Goal: Transaction & Acquisition: Purchase product/service

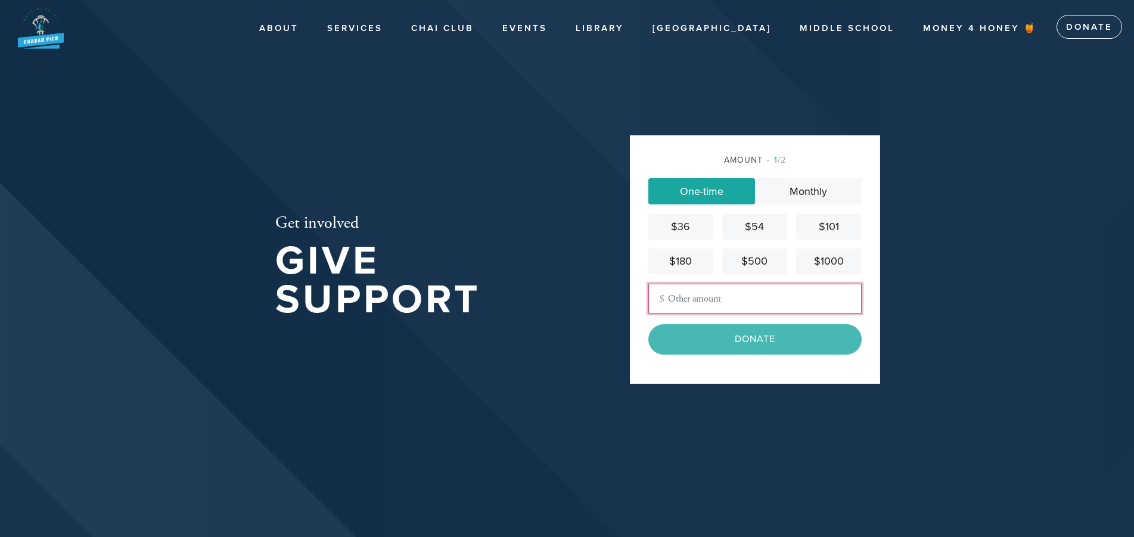
click at [702, 297] on input "Other Amount" at bounding box center [754, 299] width 213 height 30
type input "350"
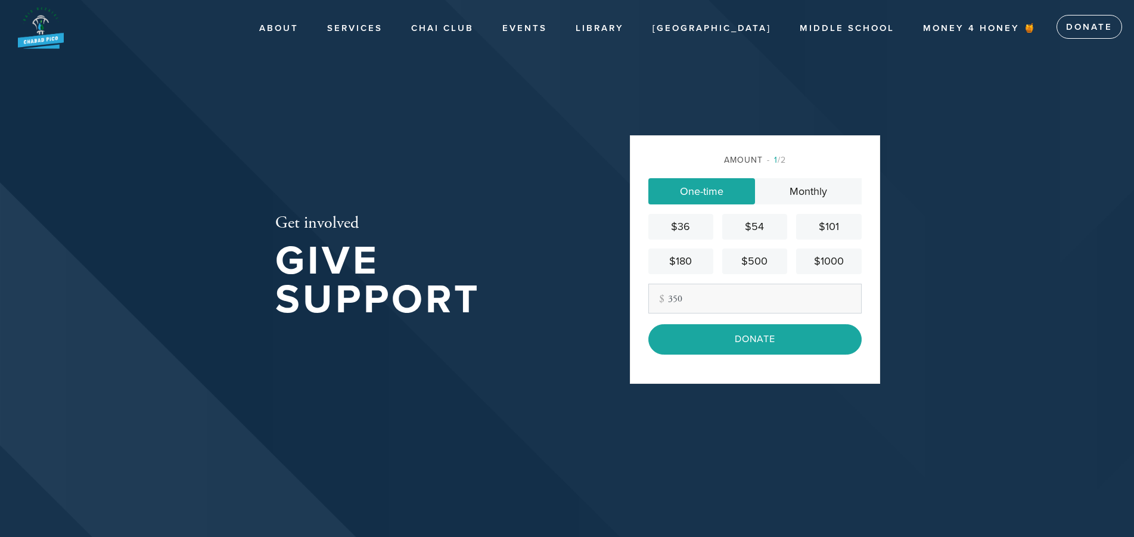
click at [864, 329] on div "Amount 1 /2 One-time Monthly $36 $54 $101 $180 $500 $1000 Other Amount 350 Cont…" at bounding box center [755, 259] width 250 height 248
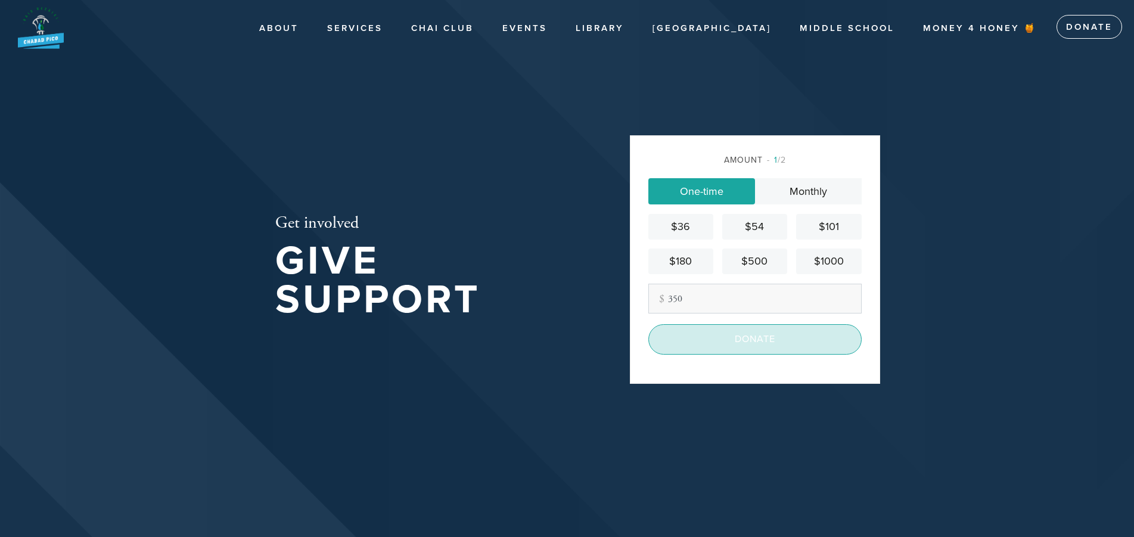
click at [761, 335] on input "Donate" at bounding box center [754, 339] width 213 height 30
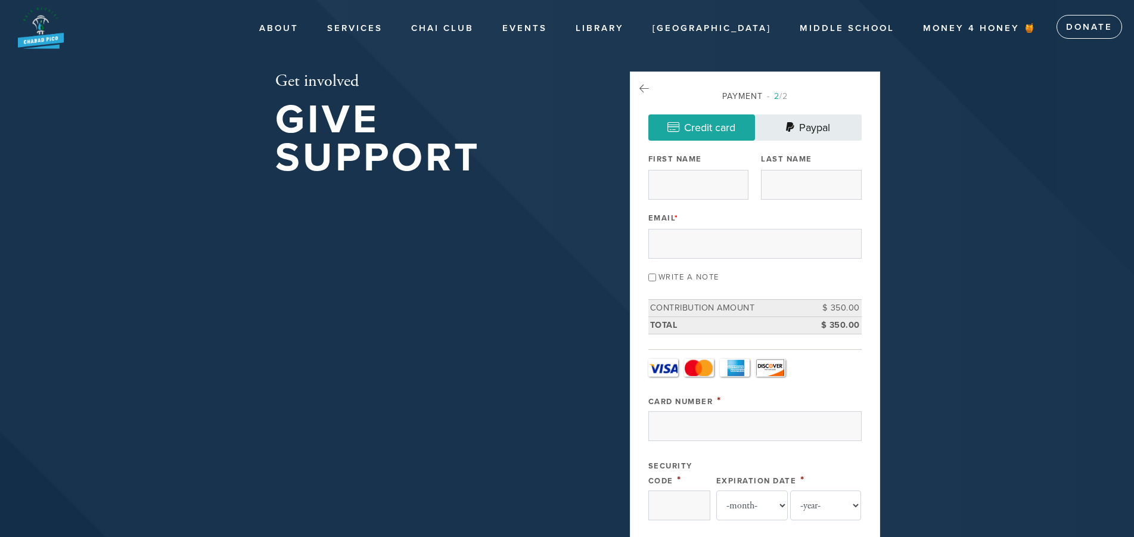
click at [813, 122] on link "Paypal" at bounding box center [808, 127] width 107 height 26
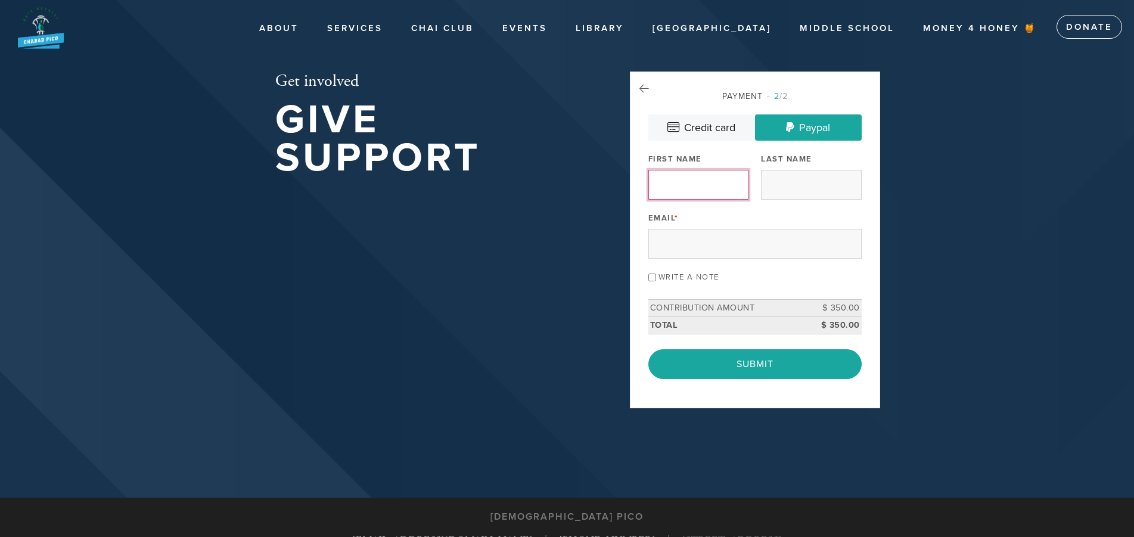
click at [689, 187] on input "First Name" at bounding box center [698, 185] width 100 height 30
type input "[PERSON_NAME]"
type input "Keet"
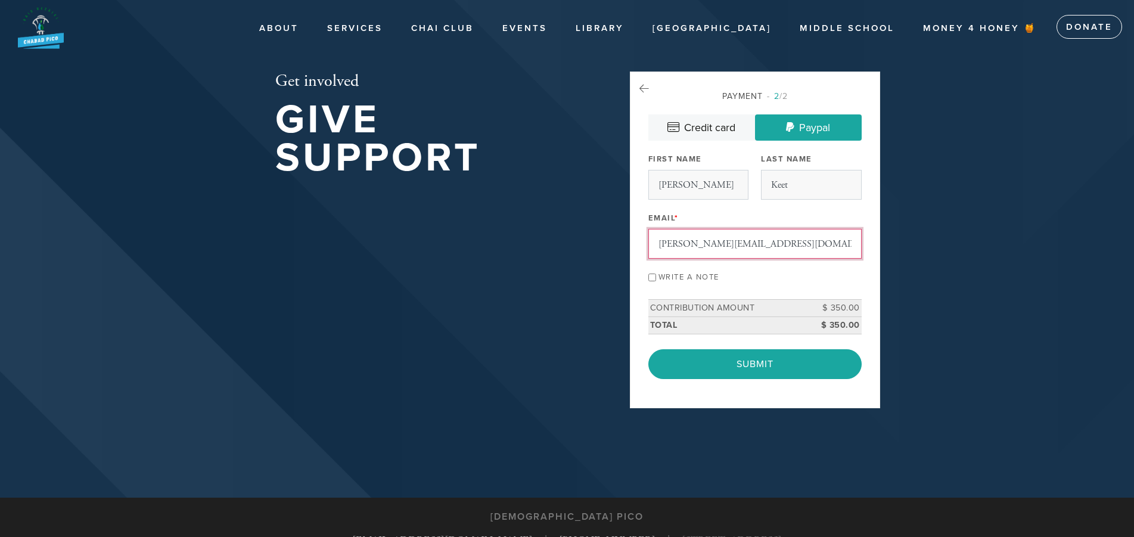
type input "[PERSON_NAME][EMAIL_ADDRESS][DOMAIN_NAME]"
click at [870, 264] on div "Payment 2 /2 Credit card [GEOGRAPHIC_DATA] Payment Processor Pay Later [DOMAIN_…" at bounding box center [755, 239] width 250 height 337
click at [653, 278] on input "Write a note" at bounding box center [652, 277] width 8 height 8
checkbox input "true"
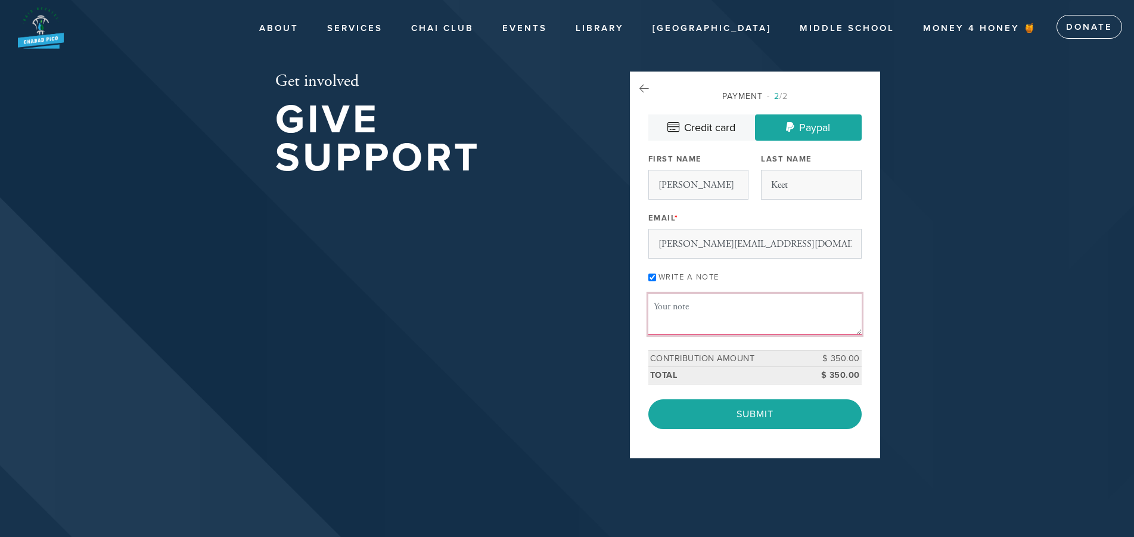
click at [671, 304] on textarea "Message or dedication" at bounding box center [754, 314] width 213 height 41
drag, startPoint x: 731, startPoint y: 303, endPoint x: 738, endPoint y: 296, distance: 10.1
click at [731, 301] on textarea "Yom Tov seats for thr Keet mishpacha!" at bounding box center [754, 314] width 213 height 41
click at [653, 307] on textarea "Yom Tov seats for the Keet/Glaskie mishpacha!" at bounding box center [754, 314] width 213 height 41
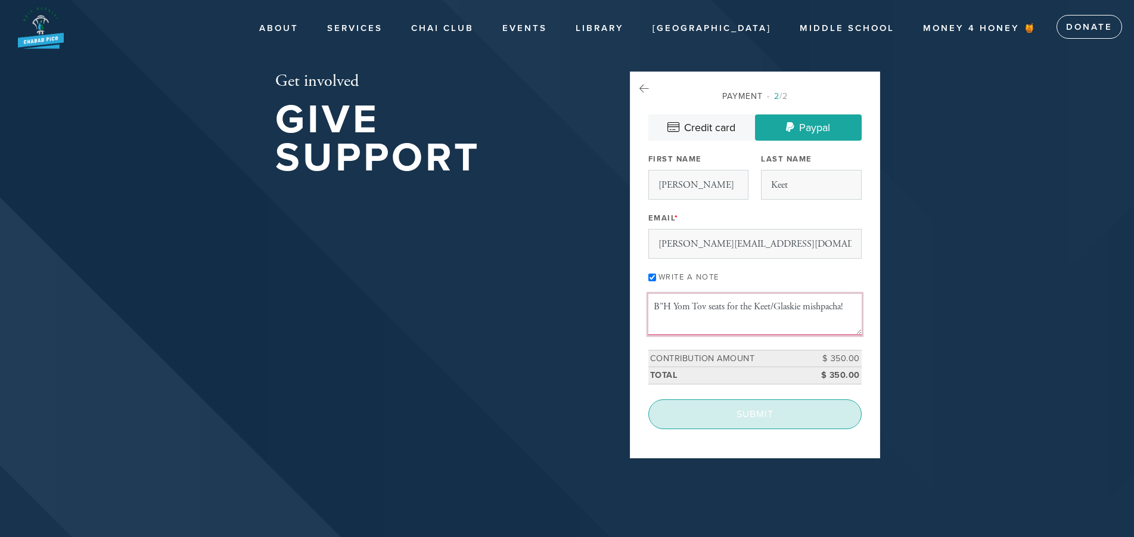
type textarea "B"H Yom Tov seats for the Keet/Glaskie mishpacha!"
click at [758, 412] on input "Submit" at bounding box center [754, 414] width 213 height 30
